Goal: Transaction & Acquisition: Purchase product/service

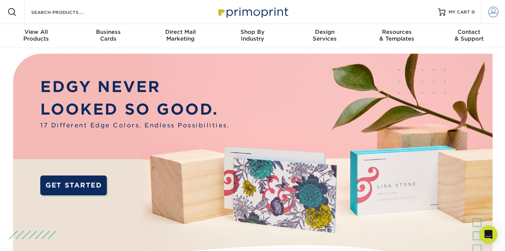
click at [269, 13] on span at bounding box center [493, 12] width 11 height 11
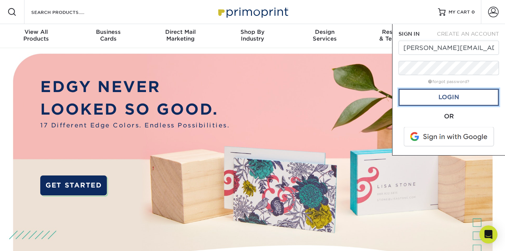
click at [269, 99] on link "Login" at bounding box center [449, 97] width 100 height 17
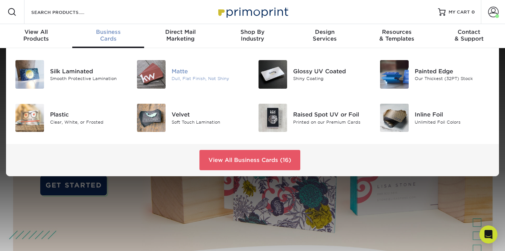
click at [155, 76] on img at bounding box center [151, 74] width 29 height 29
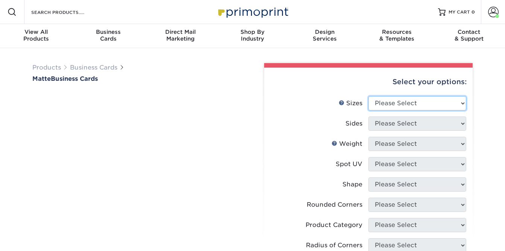
click at [462, 103] on select "Please Select 1.5" x 3.5" 1.75" x 3.5" 2" x 2" 2" x 3" 2" x 3.5" 2" x 7" 2.12" …" at bounding box center [417, 103] width 98 height 14
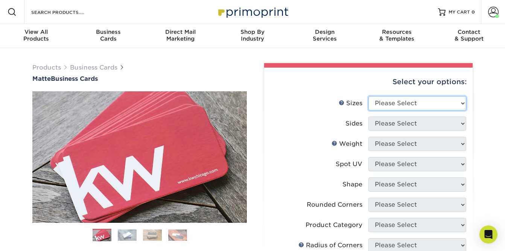
click at [462, 103] on select "Please Select 1.5" x 3.5" - Mini 1.75" x 3.5" - Mini 2" x 2" - Square 2" x 3" -…" at bounding box center [417, 103] width 98 height 14
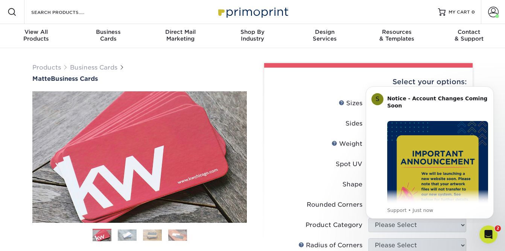
select select "2.00x3.50"
click at [368, 96] on select "Please Select 1.5" x 3.5" - Mini 1.75" x 3.5" - Mini 2" x 2" - Square 2" x 3" -…" at bounding box center [417, 103] width 98 height 14
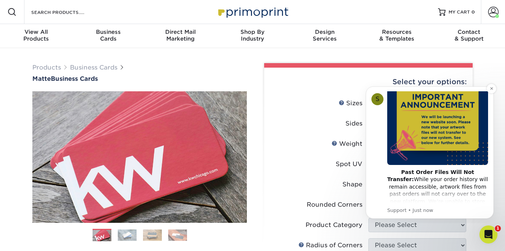
scroll to position [59, 0]
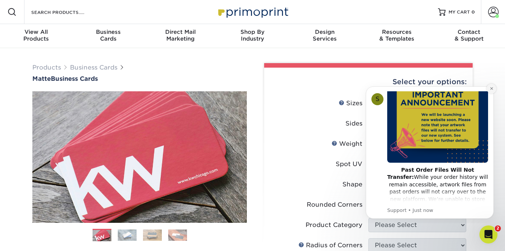
click at [492, 89] on icon "Dismiss notification" at bounding box center [491, 88] width 3 height 3
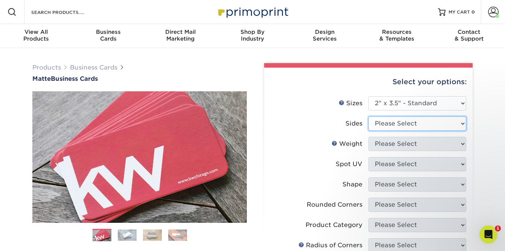
click at [463, 123] on select "Please Select Print Both Sides Print Front Only" at bounding box center [417, 124] width 98 height 14
select select "13abbda7-1d64-4f25-8bb2-c179b224825d"
click at [368, 117] on select "Please Select Print Both Sides Print Front Only" at bounding box center [417, 124] width 98 height 14
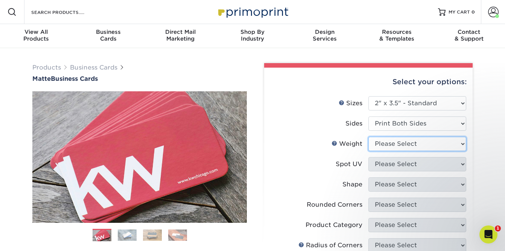
click at [464, 143] on select "Please Select 16PT 14PT" at bounding box center [417, 144] width 98 height 14
select select "14PT"
click at [368, 137] on select "Please Select 16PT 14PT" at bounding box center [417, 144] width 98 height 14
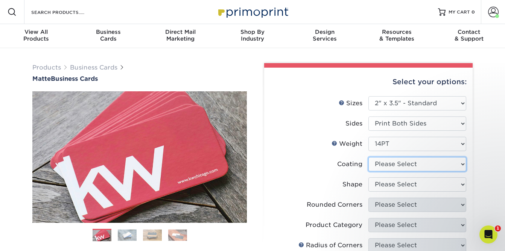
click at [460, 163] on select at bounding box center [417, 164] width 98 height 14
select select "121bb7b5-3b4d-429f-bd8d-bbf80e953313"
click at [368, 157] on select at bounding box center [417, 164] width 98 height 14
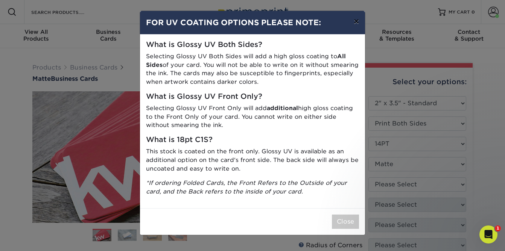
click at [357, 23] on button "×" at bounding box center [356, 21] width 17 height 21
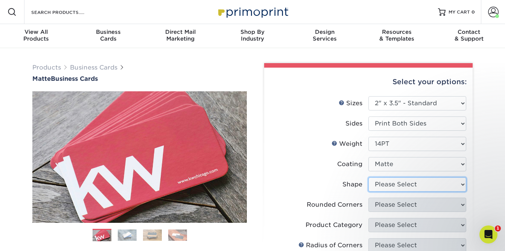
click at [462, 186] on select "Please Select Standard" at bounding box center [417, 185] width 98 height 14
select select "standard"
click at [368, 178] on select "Please Select Standard" at bounding box center [417, 185] width 98 height 14
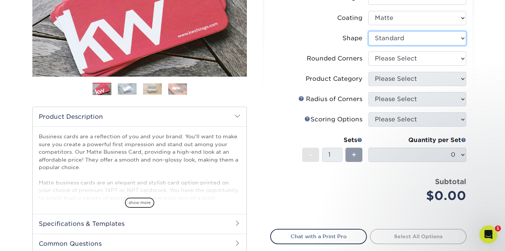
scroll to position [148, 0]
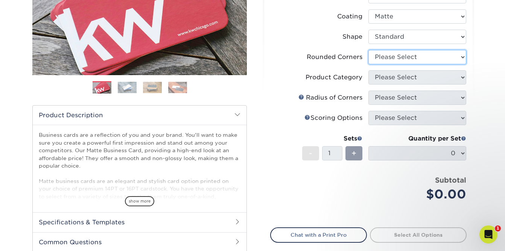
click at [462, 56] on select "Please Select Yes - Round 2 Corners Yes - Round 4 Corners No" at bounding box center [417, 57] width 98 height 14
select select "0"
click at [368, 50] on select "Please Select Yes - Round 2 Corners Yes - Round 4 Corners No" at bounding box center [417, 57] width 98 height 14
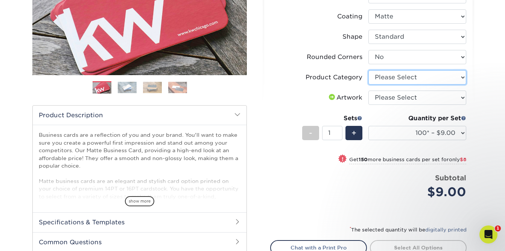
click at [438, 76] on select "Please Select Business Cards" at bounding box center [417, 77] width 98 height 14
select select "3b5148f1-0588-4f88-a218-97bcfdce65c1"
click at [368, 70] on select "Please Select Business Cards" at bounding box center [417, 77] width 98 height 14
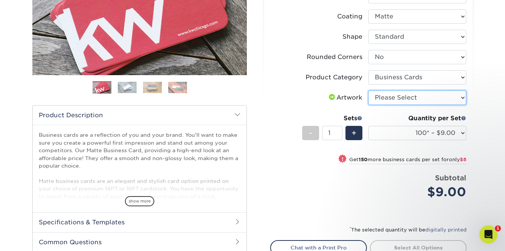
click at [455, 96] on select "Please Select I will upload files I need a design - $100" at bounding box center [417, 98] width 98 height 14
select select "upload"
click at [368, 91] on select "Please Select I will upload files I need a design - $100" at bounding box center [417, 98] width 98 height 14
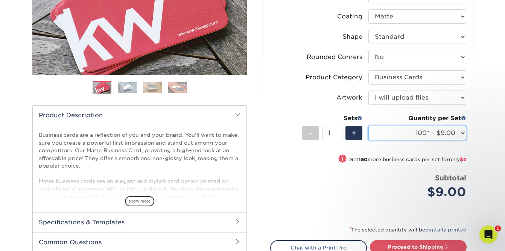
click at [463, 132] on select "100* – $9.00 250* – $17.00 500 – $33.00 1000 – $42.00 2500 – $75.00 5000 – $143…" at bounding box center [417, 133] width 98 height 14
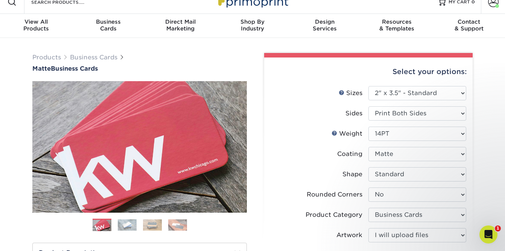
scroll to position [0, 0]
